Goal: Transaction & Acquisition: Subscribe to service/newsletter

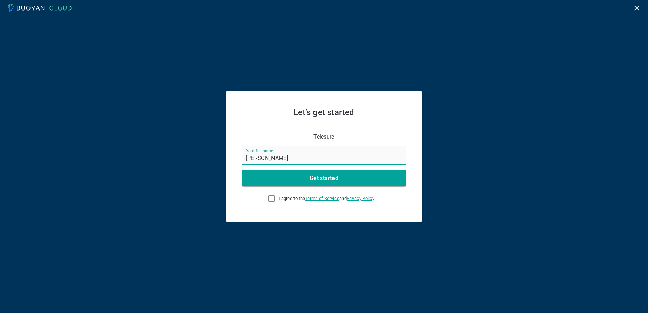
click at [268, 200] on input "I agree to the Terms of Service and Privacy Policy" at bounding box center [271, 198] width 8 height 8
checkbox input "true"
click at [304, 180] on button "Get started" at bounding box center [324, 178] width 164 height 16
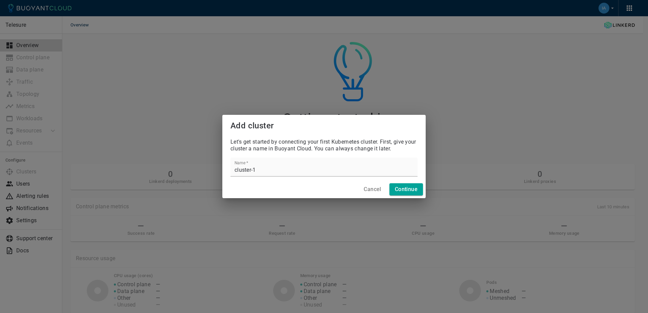
click at [370, 189] on h4 "Cancel" at bounding box center [372, 189] width 17 height 7
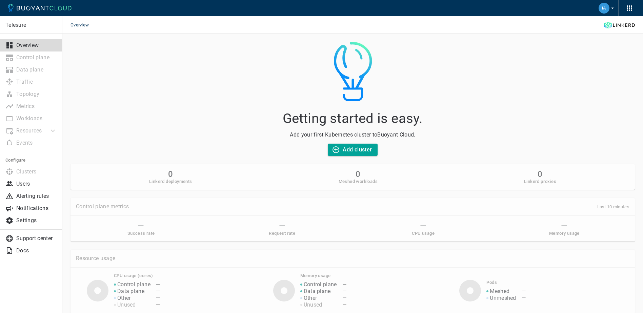
drag, startPoint x: 126, startPoint y: 0, endPoint x: 624, endPoint y: 124, distance: 513.2
click at [624, 124] on h1 "Getting started is easy." at bounding box center [352, 117] width 564 height 18
